Goal: Task Accomplishment & Management: Manage account settings

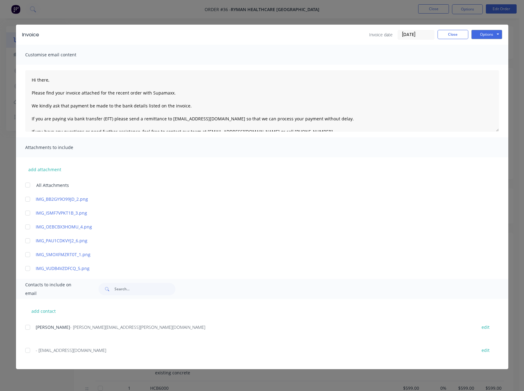
click at [456, 34] on button "Close" at bounding box center [453, 34] width 31 height 9
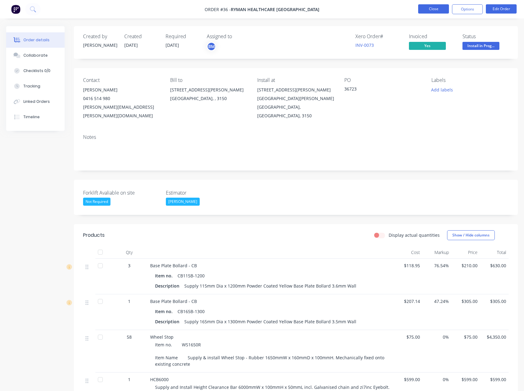
click at [432, 8] on button "Close" at bounding box center [434, 8] width 31 height 9
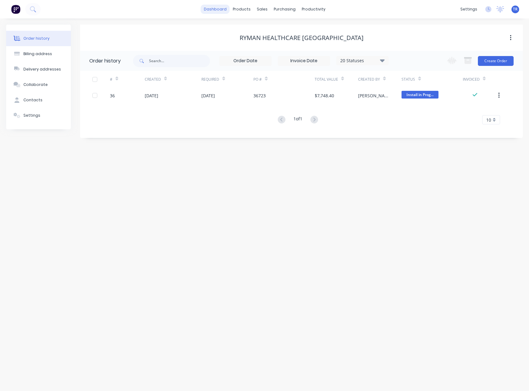
click at [222, 7] on link "dashboard" at bounding box center [215, 9] width 29 height 9
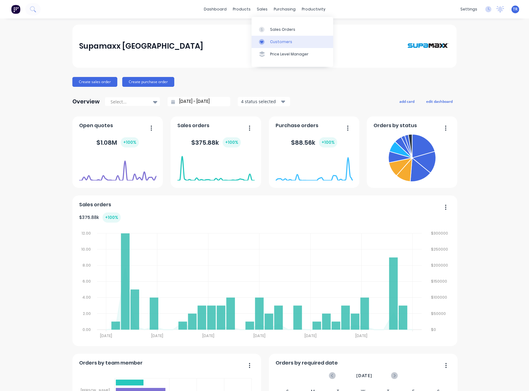
click at [269, 41] on link "Customers" at bounding box center [293, 42] width 82 height 12
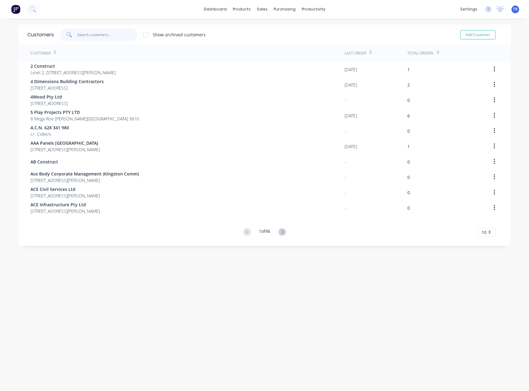
click at [99, 41] on input "text" at bounding box center [107, 35] width 60 height 12
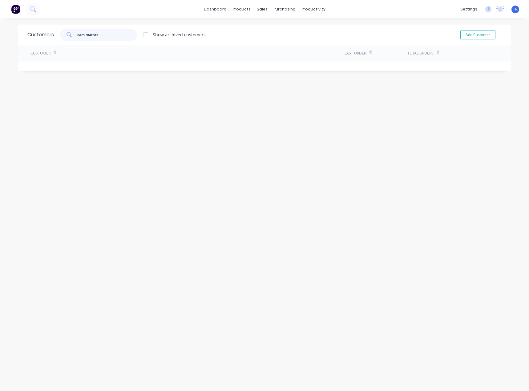
click at [91, 33] on input "cars matars" at bounding box center [107, 35] width 60 height 12
drag, startPoint x: 91, startPoint y: 33, endPoint x: 88, endPoint y: 35, distance: 4.2
click at [88, 35] on input "cars matars" at bounding box center [107, 35] width 60 height 12
click at [88, 35] on input "cars atars" at bounding box center [107, 35] width 60 height 12
click at [99, 35] on input "cars atars" at bounding box center [107, 35] width 60 height 12
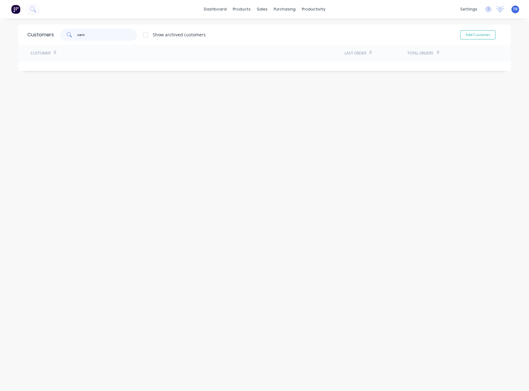
drag, startPoint x: 40, startPoint y: 39, endPoint x: 34, endPoint y: 38, distance: 6.2
click at [34, 38] on div "Customers cars Show archived customers Add Customer" at bounding box center [264, 35] width 493 height 20
click at [110, 36] on input "cars" at bounding box center [107, 35] width 60 height 12
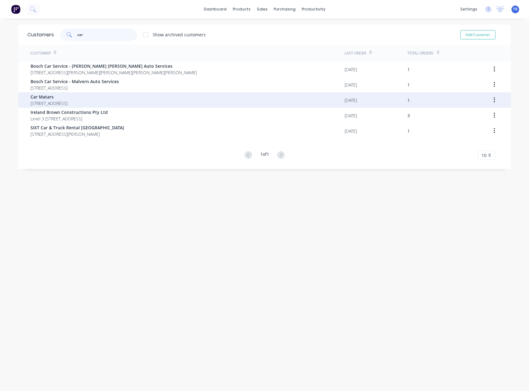
type input "car"
click at [67, 98] on span "Car Matars" at bounding box center [48, 97] width 37 height 6
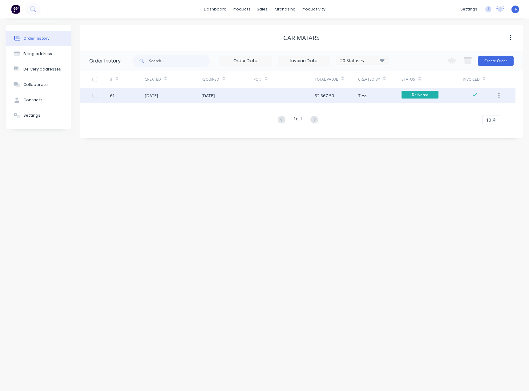
click at [140, 94] on div "61" at bounding box center [127, 95] width 35 height 15
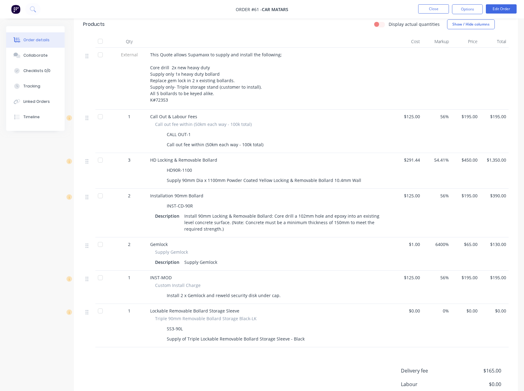
scroll to position [216, 0]
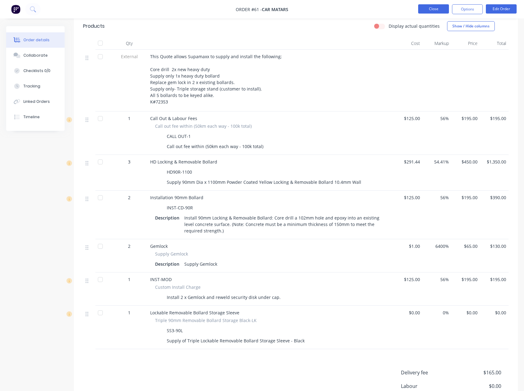
click at [439, 6] on button "Close" at bounding box center [434, 8] width 31 height 9
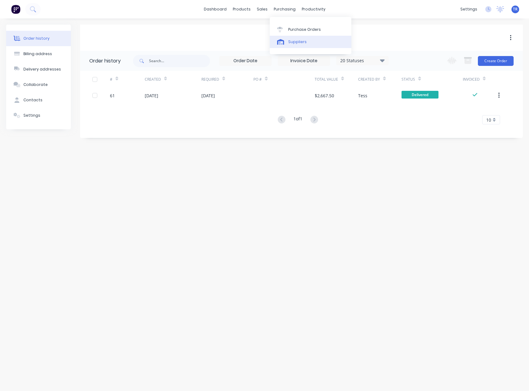
click at [292, 41] on div "Suppliers" at bounding box center [297, 42] width 18 height 6
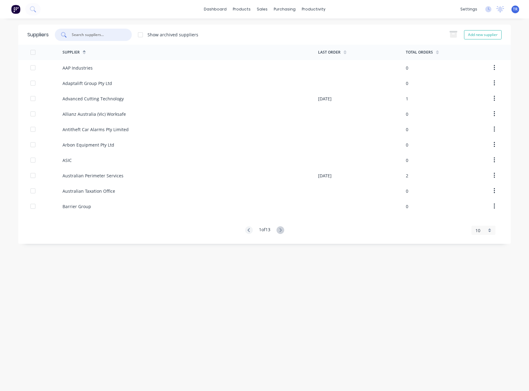
click at [116, 33] on input "text" at bounding box center [96, 35] width 51 height 6
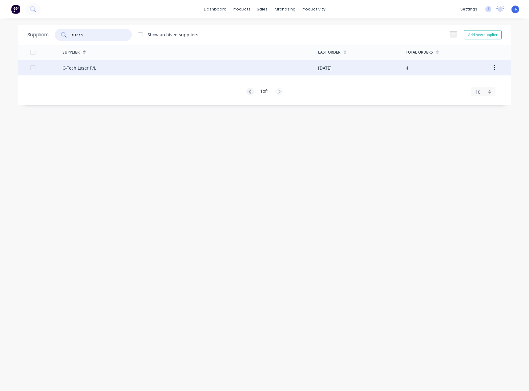
type input "c-tech"
click at [100, 71] on div "C-Tech Laser P/L" at bounding box center [191, 67] width 256 height 15
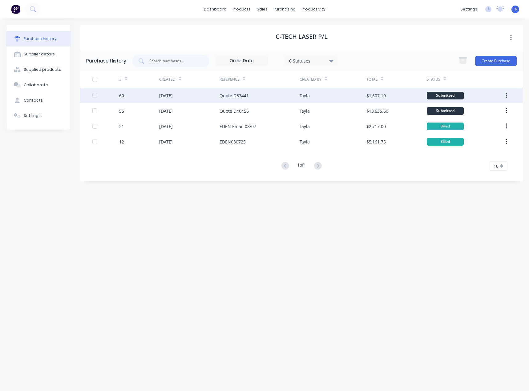
click at [222, 98] on div "Quote D37441" at bounding box center [234, 95] width 29 height 6
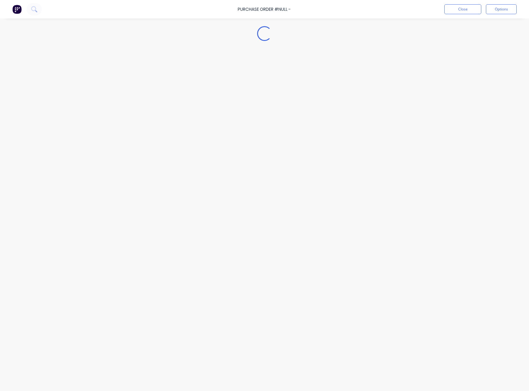
type textarea "x"
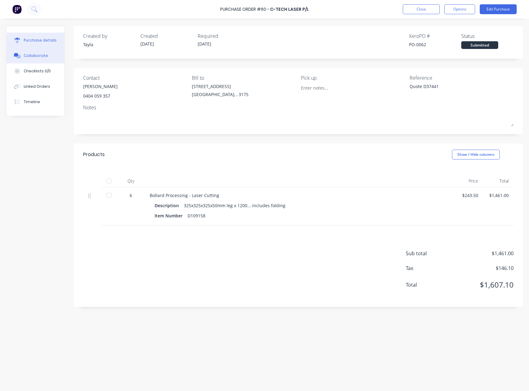
click at [42, 60] on button "Collaborate" at bounding box center [35, 55] width 58 height 15
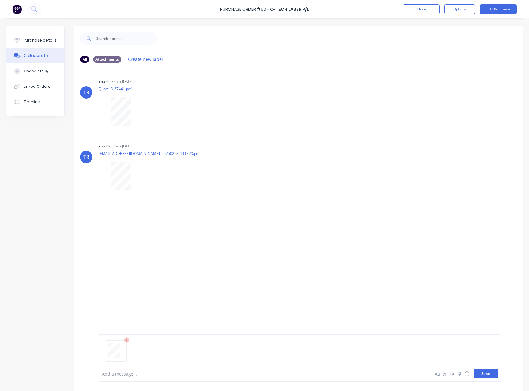
click at [484, 376] on button "Send" at bounding box center [486, 373] width 24 height 9
click at [420, 10] on button "Close" at bounding box center [421, 9] width 37 height 10
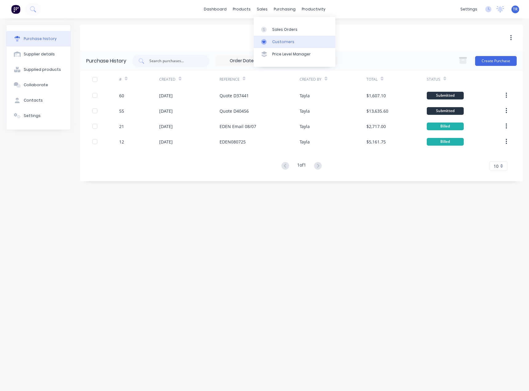
click at [263, 45] on link "Customers" at bounding box center [295, 42] width 82 height 12
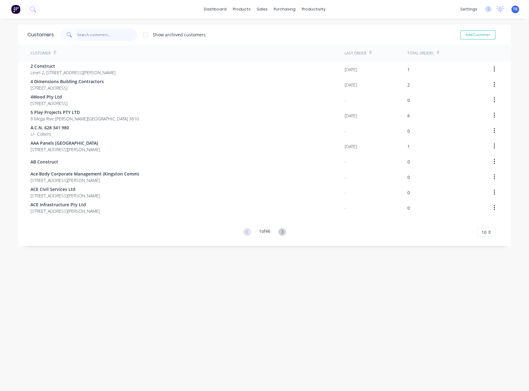
click at [85, 35] on input "text" at bounding box center [107, 35] width 60 height 12
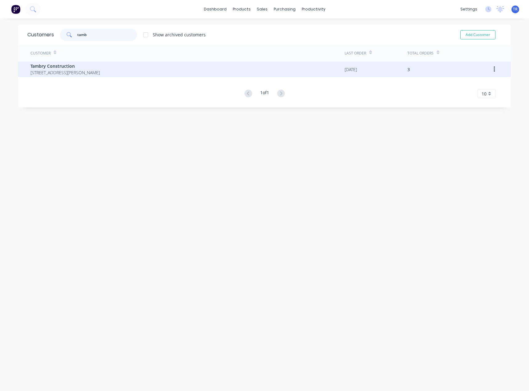
type input "tamb"
click at [75, 65] on span "Tambry Construction" at bounding box center [64, 66] width 69 height 6
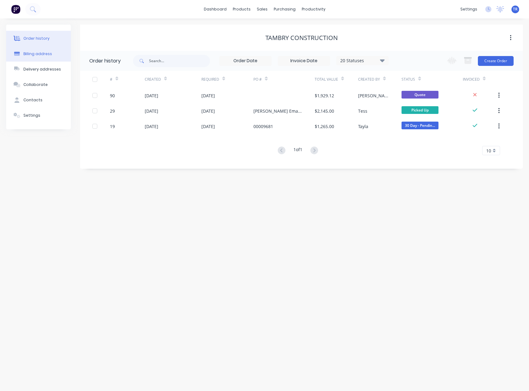
click at [41, 52] on div "Billing address" at bounding box center [37, 54] width 29 height 6
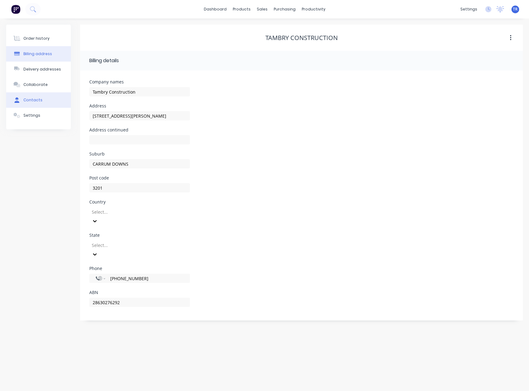
click at [35, 102] on div "Contacts" at bounding box center [32, 100] width 19 height 6
select select "AU"
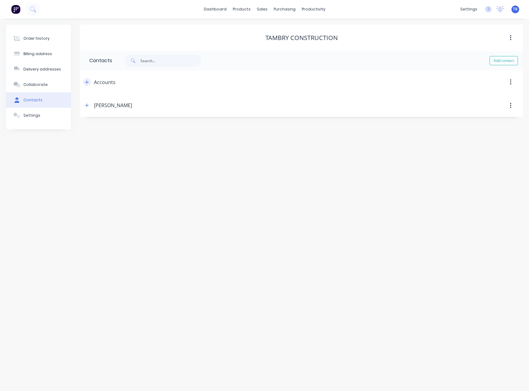
click at [91, 82] on button "button" at bounding box center [87, 82] width 8 height 8
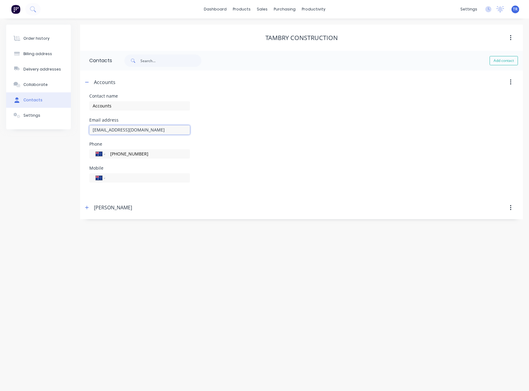
drag, startPoint x: 151, startPoint y: 128, endPoint x: 69, endPoint y: 129, distance: 81.3
click at [75, 127] on div "Order history Billing address Delivery addresses Collaborate Contacts Settings …" at bounding box center [264, 122] width 517 height 195
